Goal: Information Seeking & Learning: Learn about a topic

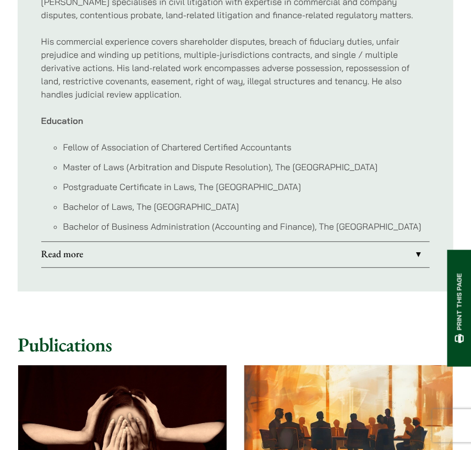
scroll to position [660, 0]
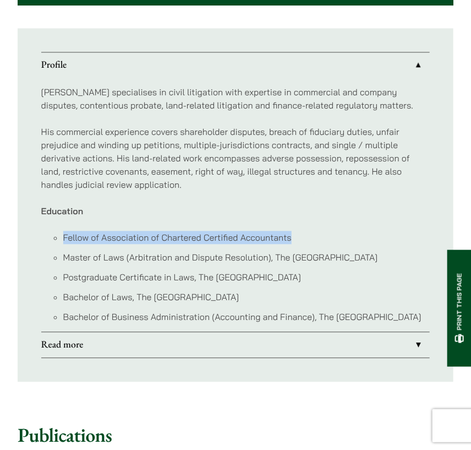
drag, startPoint x: 338, startPoint y: 231, endPoint x: 62, endPoint y: 242, distance: 275.9
click at [62, 242] on ul "Fellow of Association of Chartered Certified Accountants Master of Laws (Arbitr…" at bounding box center [235, 277] width 389 height 92
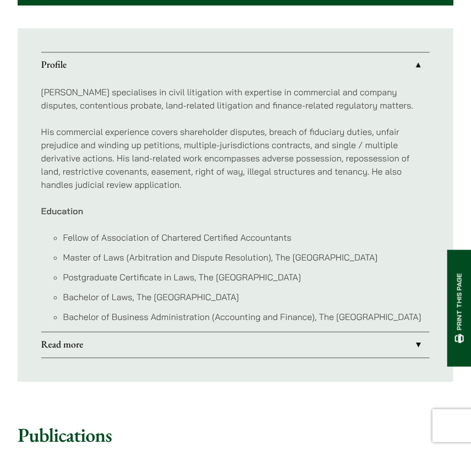
click at [440, 186] on ul "Profile Nathan specialises in civil litigation with expertise in commercial and…" at bounding box center [236, 204] width 436 height 353
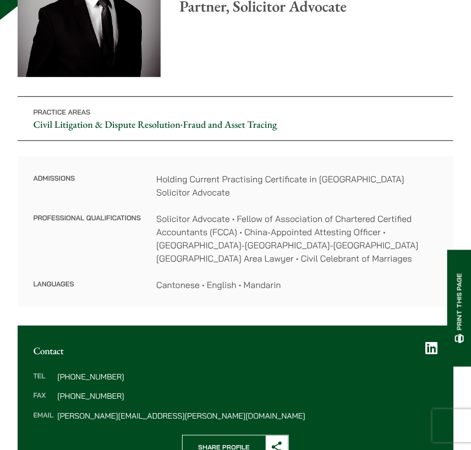
scroll to position [55, 0]
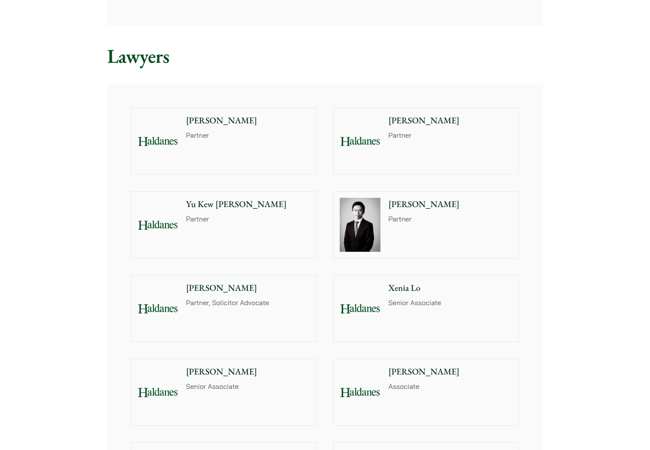
scroll to position [880, 0]
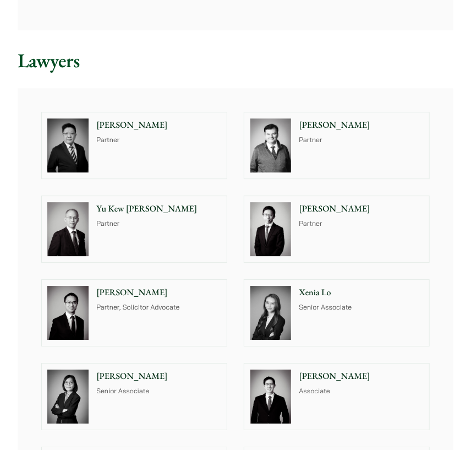
click at [325, 202] on p "[PERSON_NAME]" at bounding box center [361, 208] width 124 height 13
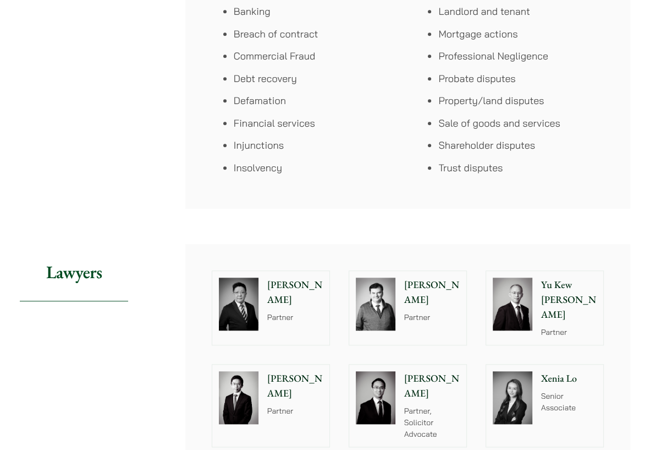
click at [303, 292] on div "[PERSON_NAME] Partner" at bounding box center [297, 308] width 64 height 74
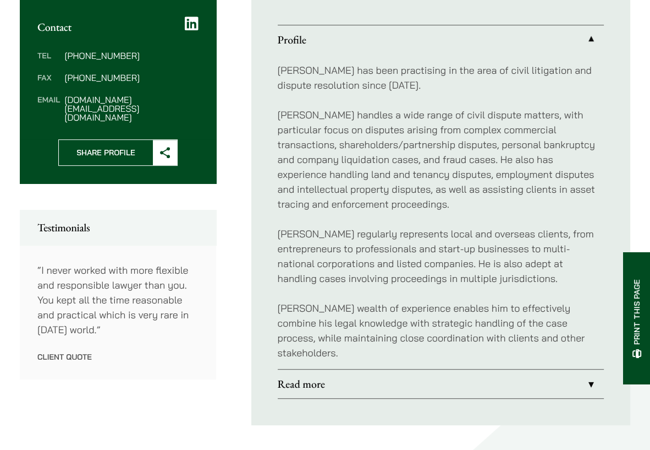
scroll to position [440, 0]
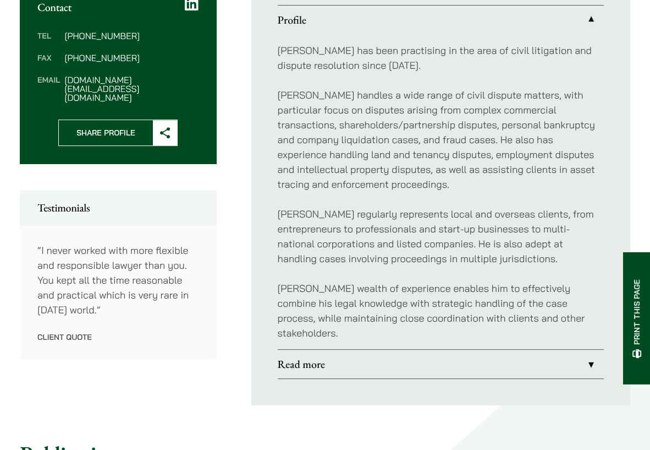
click at [426, 358] on link "Read more" at bounding box center [441, 363] width 327 height 29
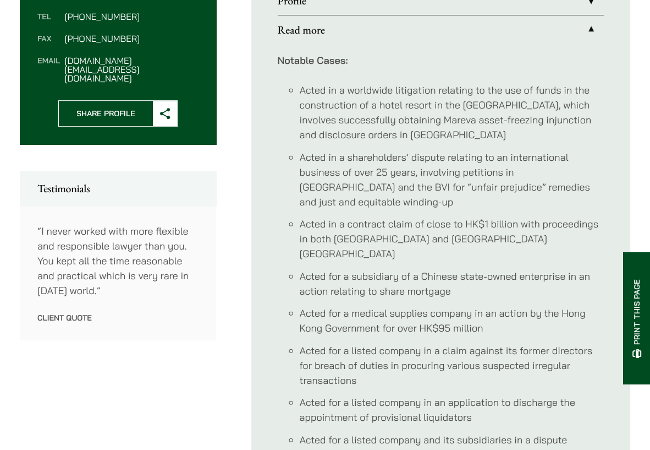
scroll to position [440, 0]
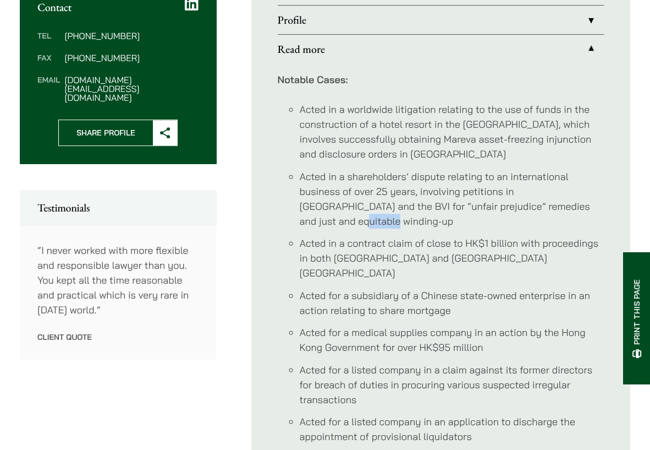
drag, startPoint x: 561, startPoint y: 205, endPoint x: 595, endPoint y: 208, distance: 34.8
click at [470, 208] on li "Acted in a shareholders’ dispute relating to an international business of over …" at bounding box center [452, 198] width 305 height 59
copy li "winding"
click at [470, 160] on li "Acted in a worldwide litigation relating to the use of funds in the constructio…" at bounding box center [452, 131] width 305 height 59
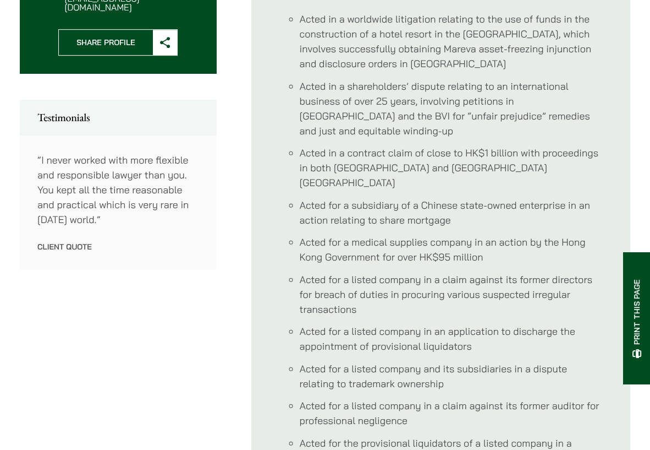
scroll to position [550, 0]
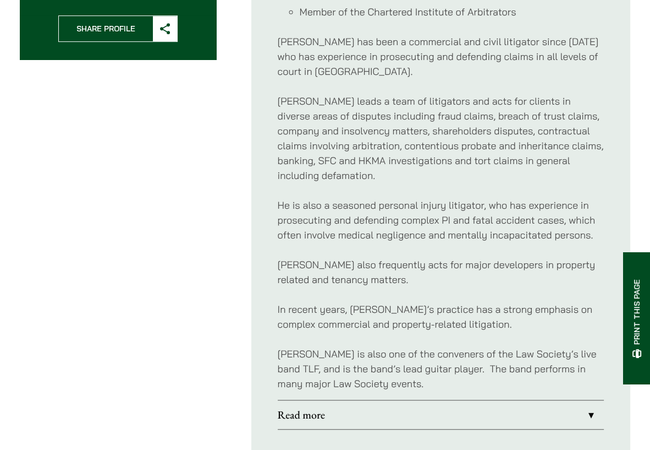
scroll to position [550, 0]
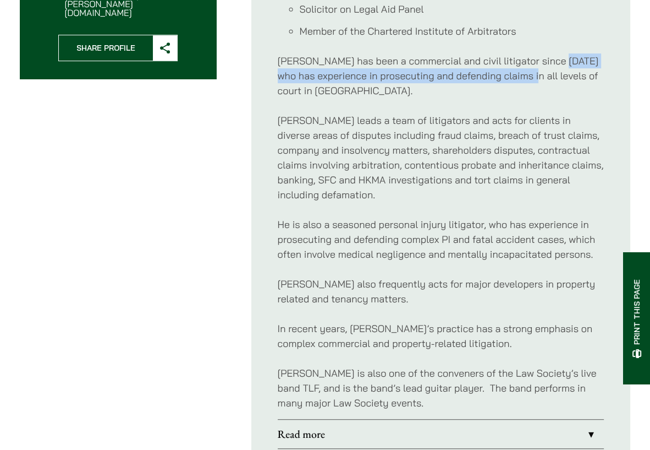
drag, startPoint x: 556, startPoint y: 58, endPoint x: 542, endPoint y: 78, distance: 23.7
click at [542, 78] on p "Paul has been a commercial and civil litigator since 1998 who has experience in…" at bounding box center [441, 75] width 327 height 45
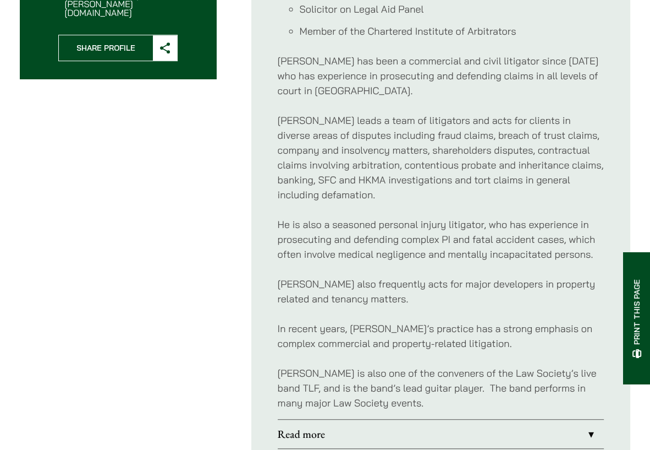
click at [513, 101] on div "Professional Memberships Member of the Law Society of Hong Kong Solicitor on Le…" at bounding box center [441, 180] width 327 height 478
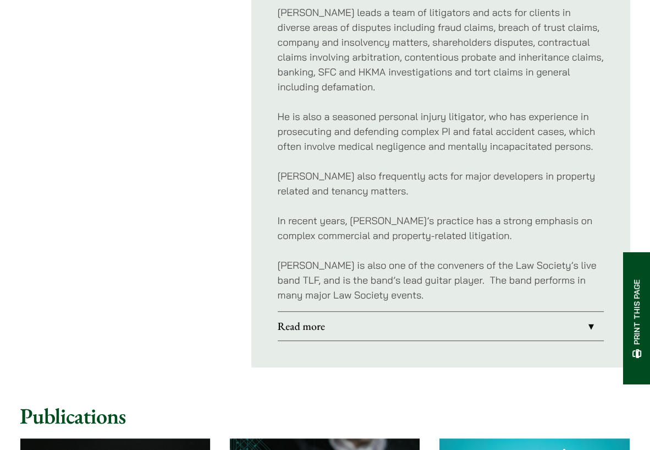
scroll to position [660, 0]
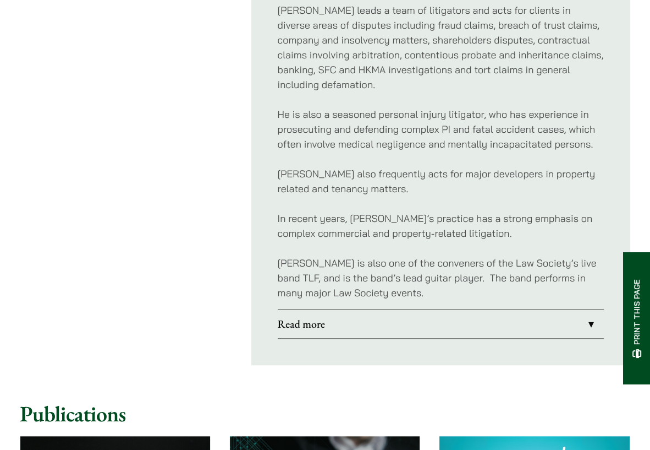
click at [450, 318] on link "Read more" at bounding box center [441, 323] width 327 height 29
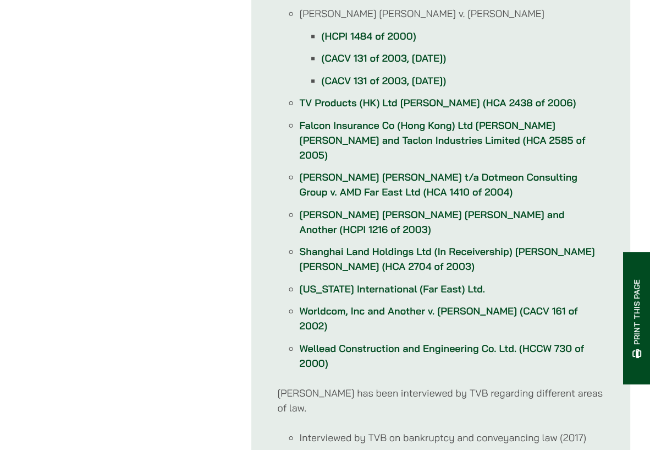
scroll to position [1266, 0]
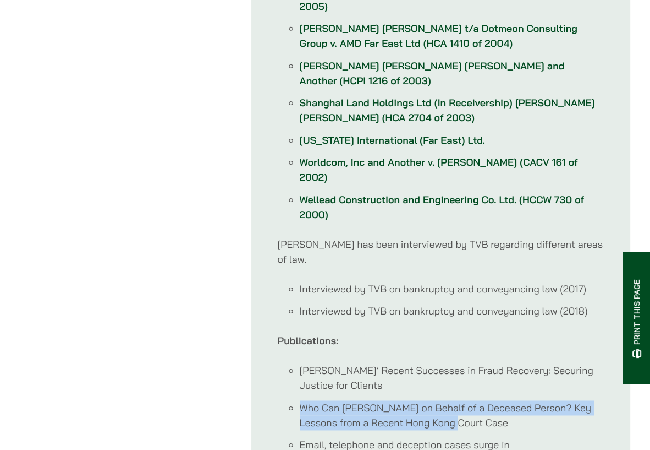
drag, startPoint x: 300, startPoint y: 315, endPoint x: 441, endPoint y: 327, distance: 142.0
click at [441, 400] on li "Who Can Sue on Behalf of a Deceased Person? Key Lessons from a Recent Hong Kong…" at bounding box center [452, 415] width 305 height 30
copy li "Who Can Sue on Behalf of a Deceased Person? Key Lessons from a Recent Hong Kong…"
